Goal: Task Accomplishment & Management: Use online tool/utility

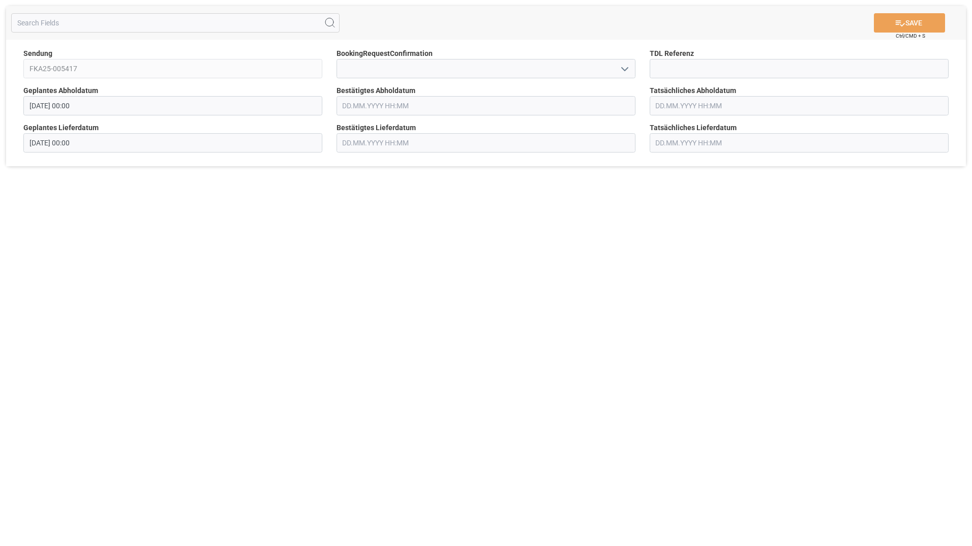
click at [402, 108] on input "text" at bounding box center [485, 105] width 299 height 19
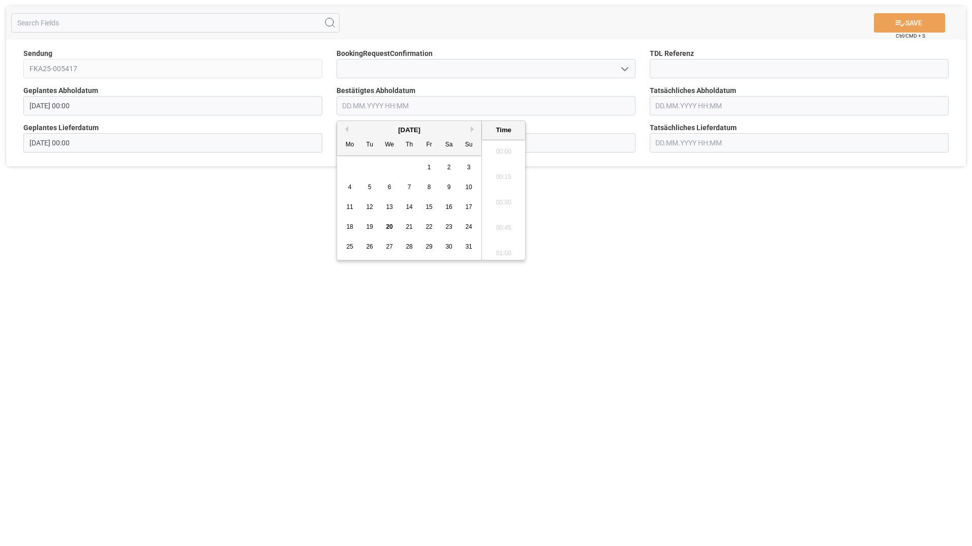
scroll to position [1274, 0]
click at [370, 249] on span "26" at bounding box center [369, 246] width 7 height 7
type input "[DATE] 00:00"
click at [909, 19] on button "SAVE" at bounding box center [909, 22] width 71 height 19
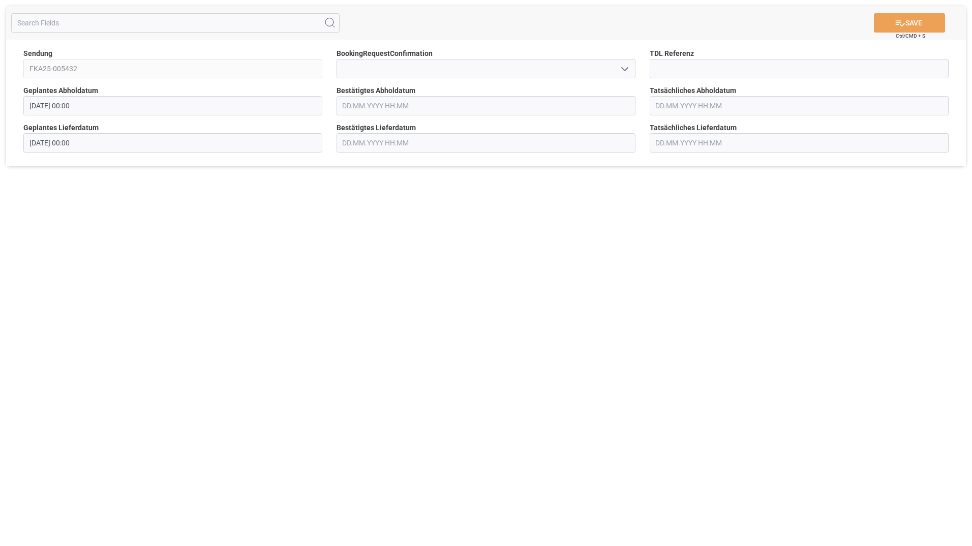
click at [383, 106] on input "text" at bounding box center [485, 105] width 299 height 19
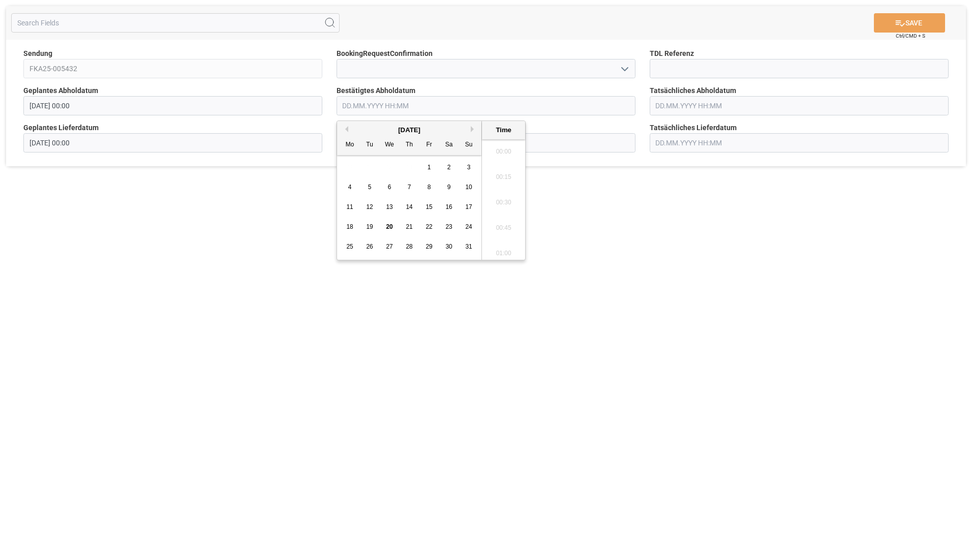
scroll to position [1274, 0]
click at [424, 228] on div "22" at bounding box center [429, 227] width 13 height 12
type input "22.08.2025 00:00"
click at [919, 24] on button "SAVE" at bounding box center [909, 22] width 71 height 19
